Goal: Task Accomplishment & Management: Manage account settings

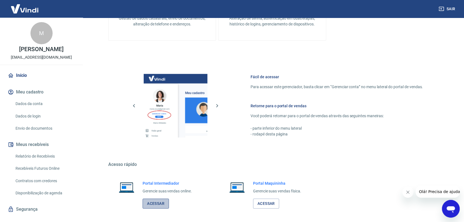
click at [157, 204] on link "Acessar" at bounding box center [156, 204] width 26 height 10
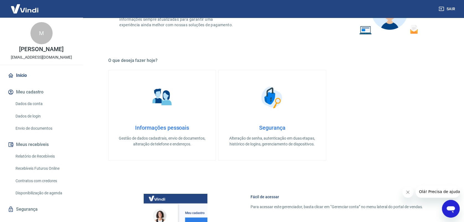
scroll to position [148, 0]
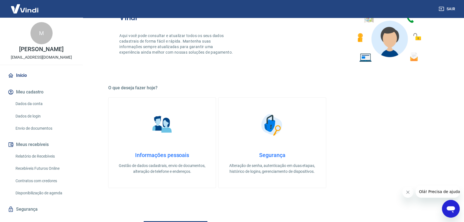
click at [447, 4] on button "Sair" at bounding box center [447, 9] width 20 height 10
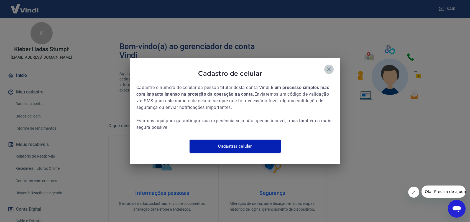
click at [330, 66] on icon "button" at bounding box center [328, 69] width 7 height 7
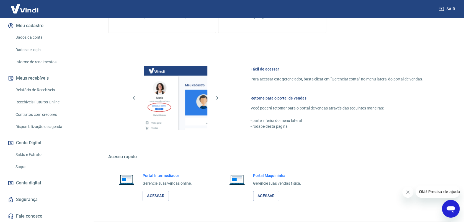
scroll to position [209, 0]
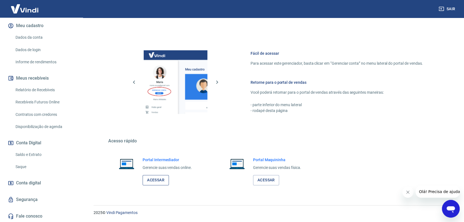
click at [154, 180] on link "Acessar" at bounding box center [156, 180] width 26 height 10
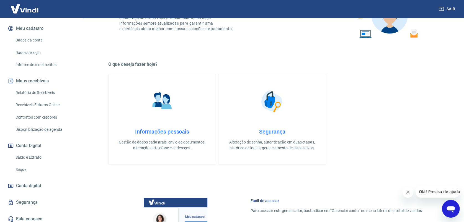
scroll to position [66, 0]
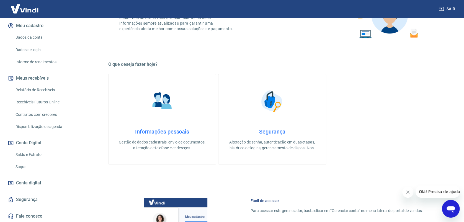
click at [29, 154] on link "Saldo e Extrato" at bounding box center [44, 154] width 63 height 11
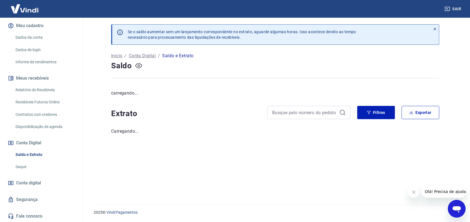
click at [138, 64] on icon "button" at bounding box center [138, 65] width 7 height 7
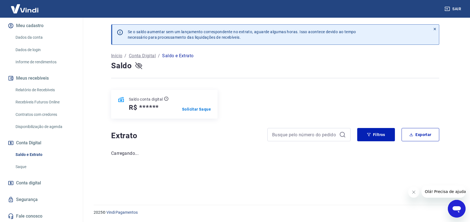
click at [138, 66] on icon "button" at bounding box center [138, 65] width 7 height 5
drag, startPoint x: 140, startPoint y: 108, endPoint x: 171, endPoint y: 111, distance: 30.6
click at [171, 111] on h5 "R$ 58.556,63" at bounding box center [150, 107] width 43 height 9
copy h5 "58.556,63"
